Goal: Task Accomplishment & Management: Complete application form

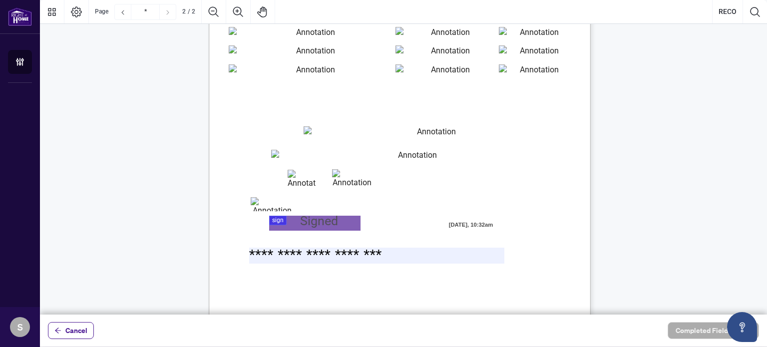
scroll to position [730, 0]
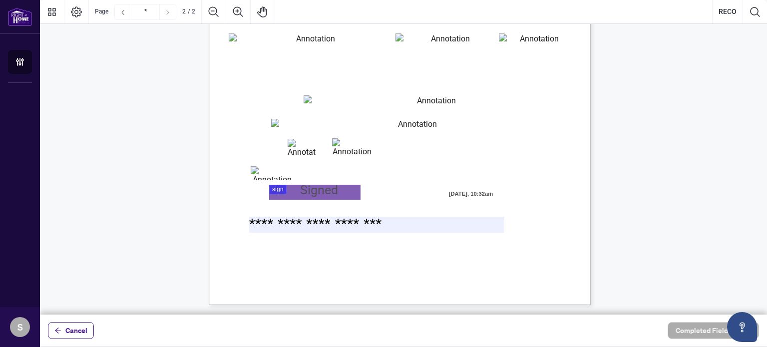
click at [411, 103] on input "**********" at bounding box center [431, 103] width 257 height 16
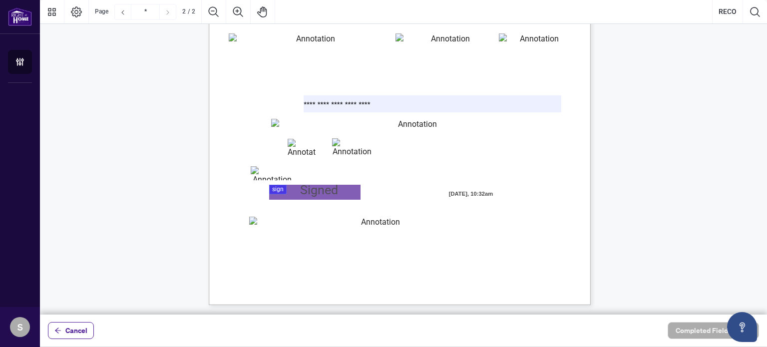
click at [320, 81] on span "VISA OR MASTERCARD Accepted" at bounding box center [276, 84] width 88 height 6
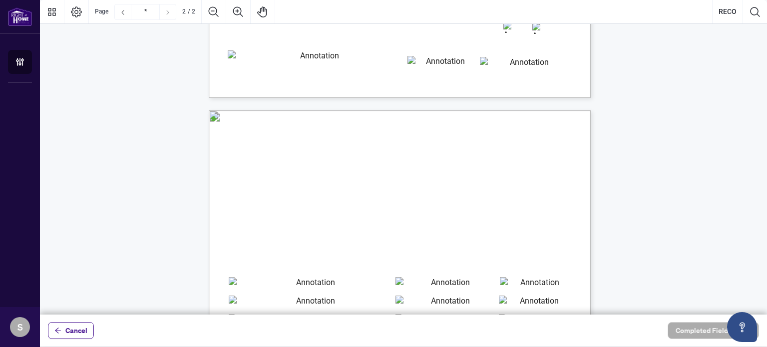
type input "*"
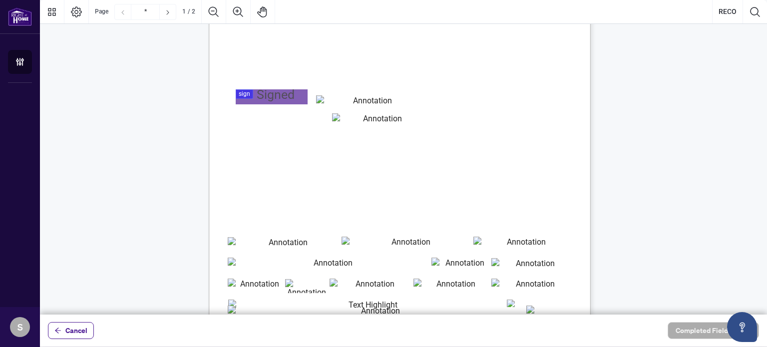
scroll to position [0, 0]
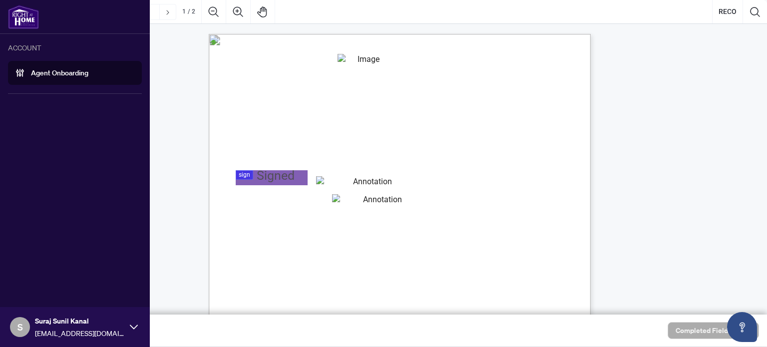
click at [74, 76] on link "Agent Onboarding" at bounding box center [59, 72] width 57 height 9
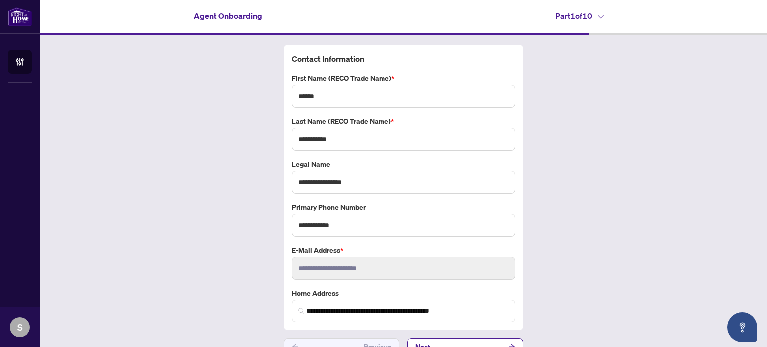
scroll to position [16, 0]
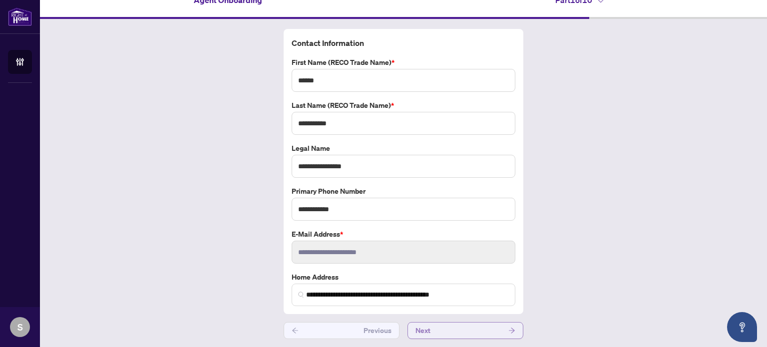
click at [472, 327] on button "Next" at bounding box center [465, 330] width 116 height 17
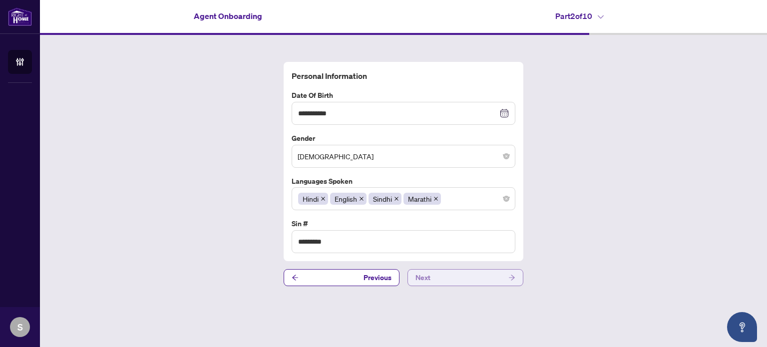
click at [456, 270] on button "Next" at bounding box center [465, 277] width 116 height 17
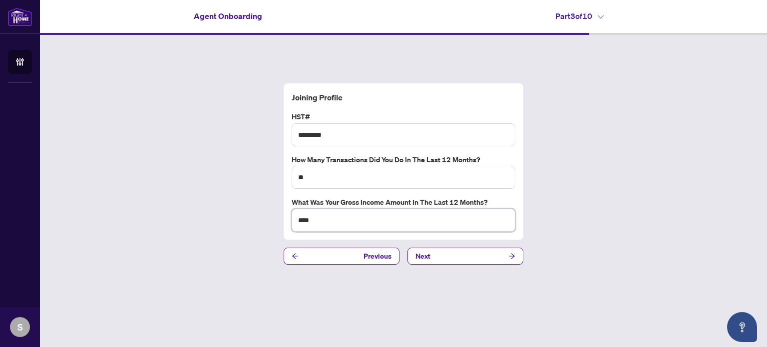
click at [308, 217] on input "****" at bounding box center [404, 220] width 224 height 23
type input "****"
click at [447, 262] on button "Next" at bounding box center [465, 256] width 116 height 17
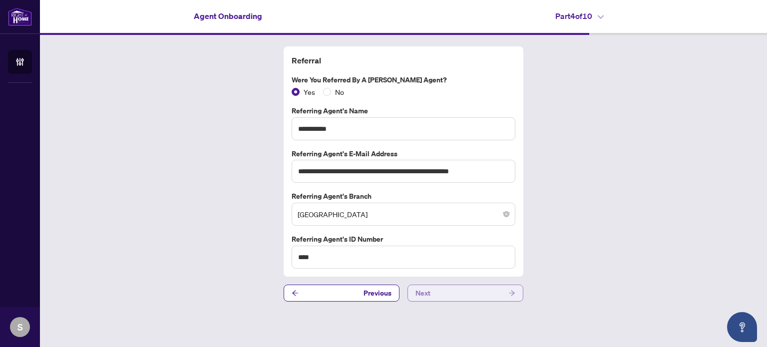
click at [427, 294] on span "Next" at bounding box center [422, 293] width 15 height 16
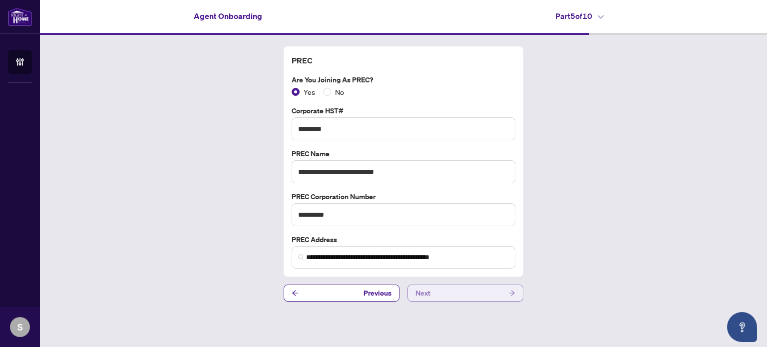
click at [427, 294] on span "Next" at bounding box center [422, 293] width 15 height 16
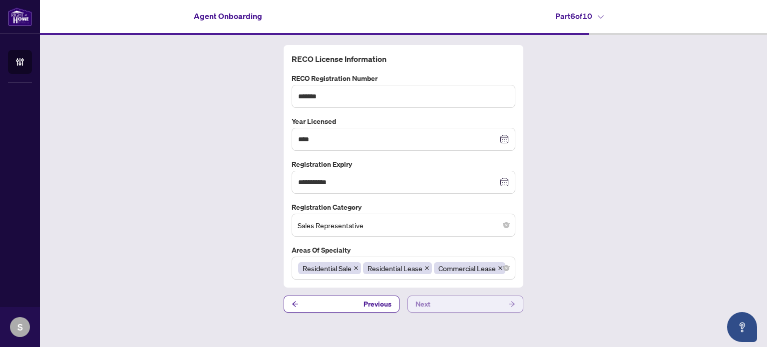
click at [434, 312] on button "Next" at bounding box center [465, 304] width 116 height 17
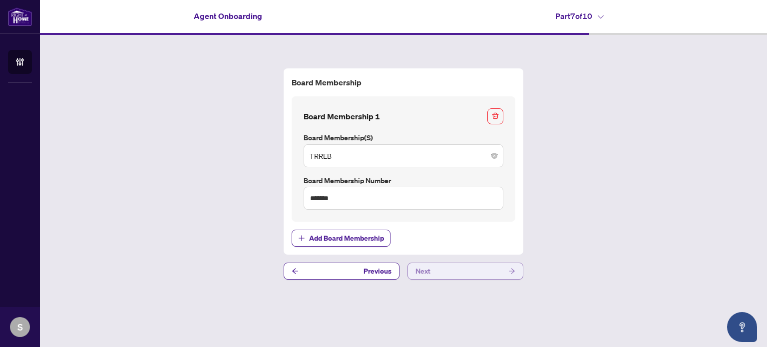
click at [460, 274] on button "Next" at bounding box center [465, 271] width 116 height 17
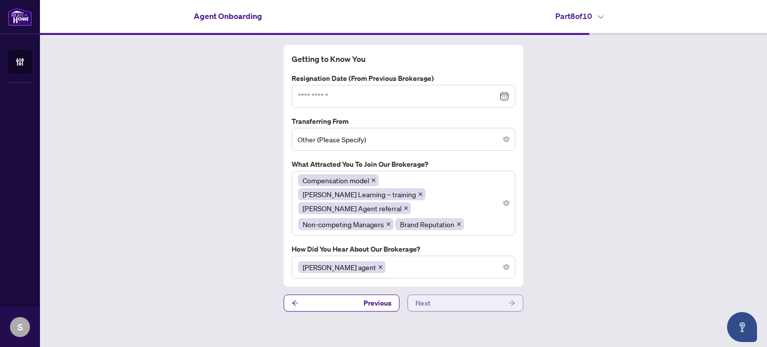
click at [460, 295] on button "Next" at bounding box center [465, 303] width 116 height 17
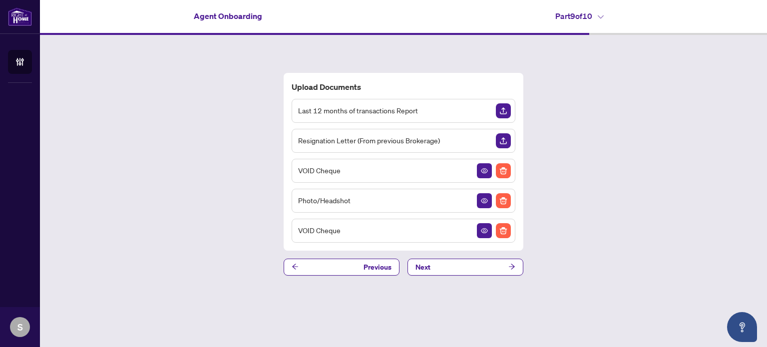
click at [506, 112] on img "Upload Document" at bounding box center [503, 110] width 15 height 15
